Goal: Information Seeking & Learning: Learn about a topic

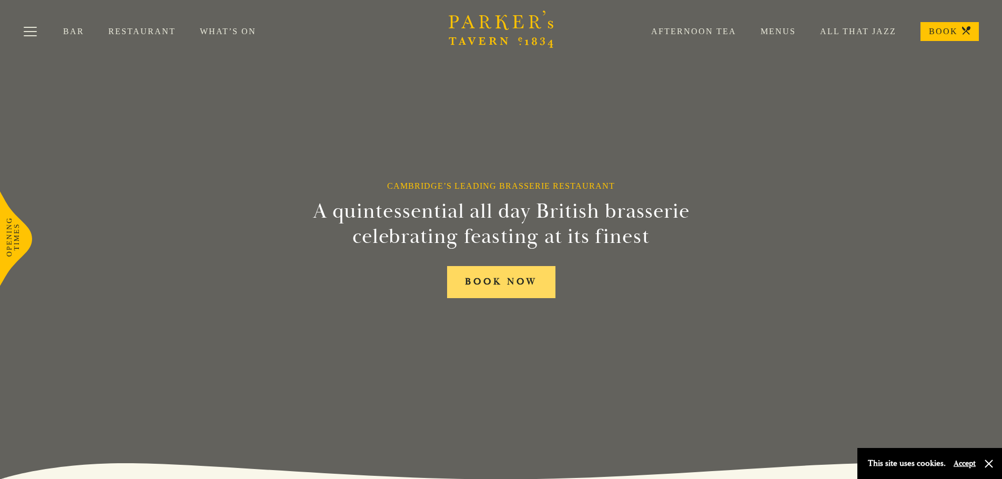
click at [489, 288] on link "BOOK NOW" at bounding box center [501, 282] width 108 height 32
click at [153, 30] on link "Restaurant" at bounding box center [153, 31] width 91 height 11
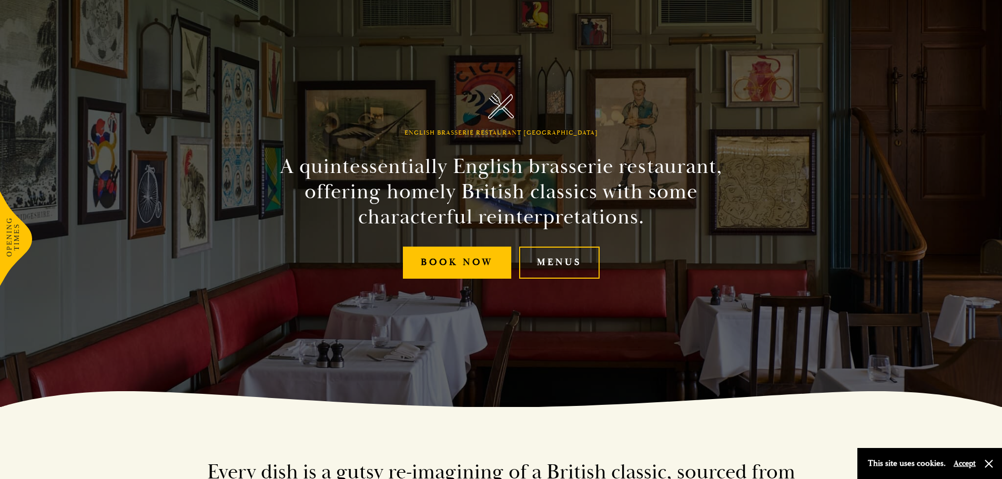
scroll to position [105, 0]
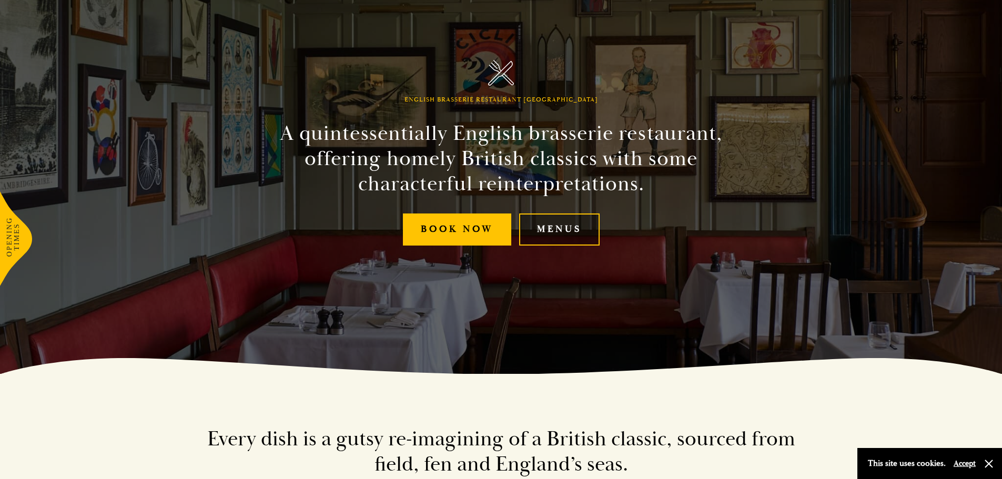
click at [568, 238] on link "Menus" at bounding box center [559, 229] width 80 height 32
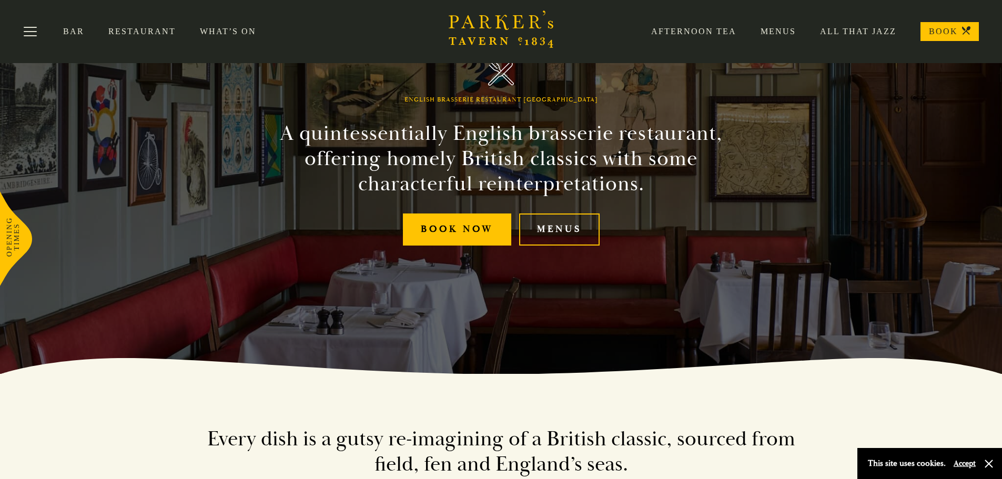
scroll to position [0, 0]
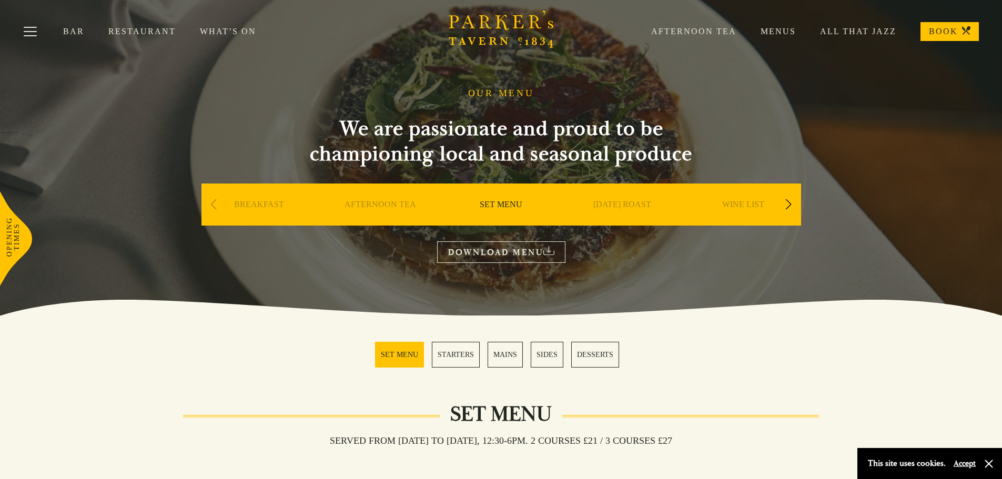
click at [608, 209] on link "SUNDAY ROAST" at bounding box center [622, 220] width 58 height 42
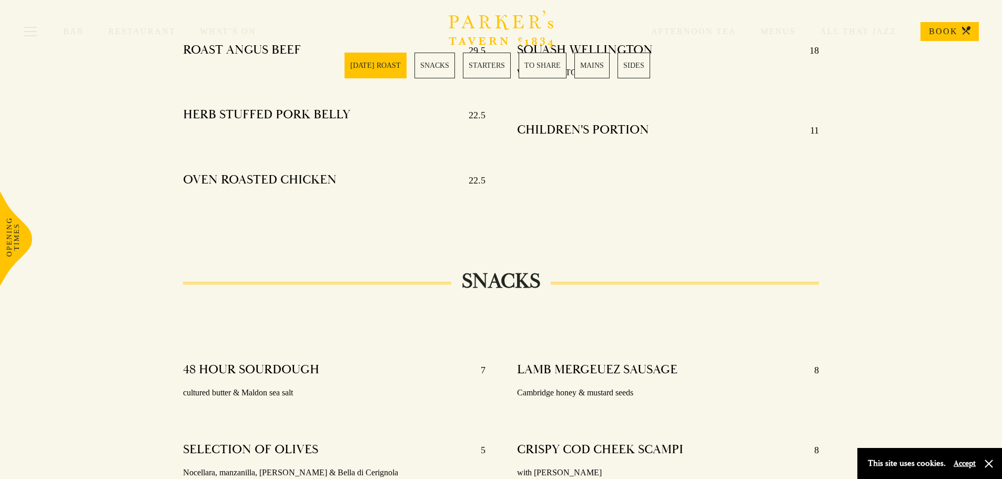
scroll to position [473, 0]
